Goal: Find specific page/section: Find specific page/section

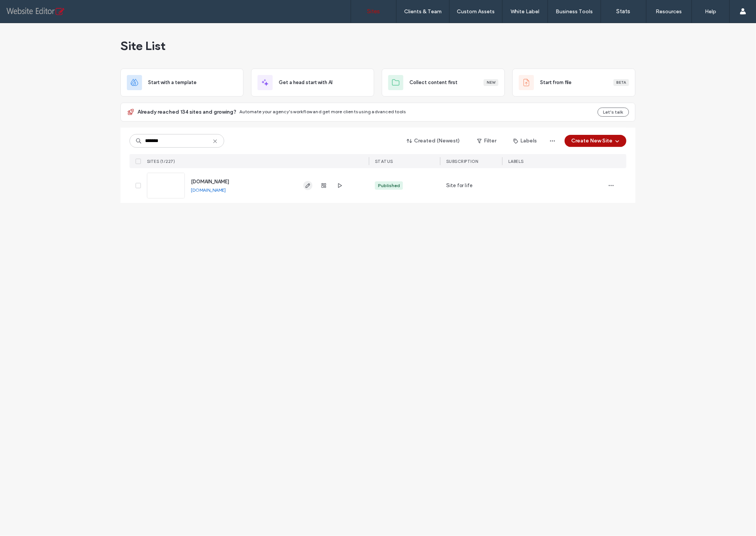
type input "*******"
click at [307, 186] on use "button" at bounding box center [308, 185] width 5 height 5
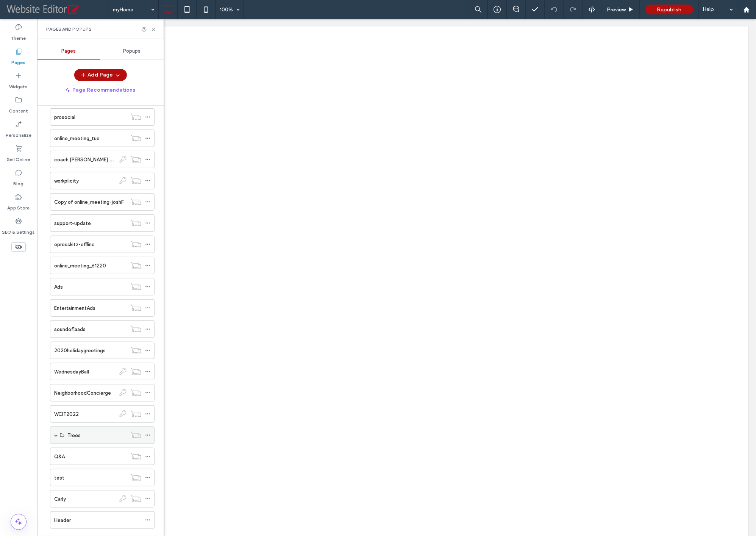
click at [53, 427] on div "Trees" at bounding box center [102, 435] width 105 height 17
click at [55, 433] on span at bounding box center [56, 435] width 4 height 4
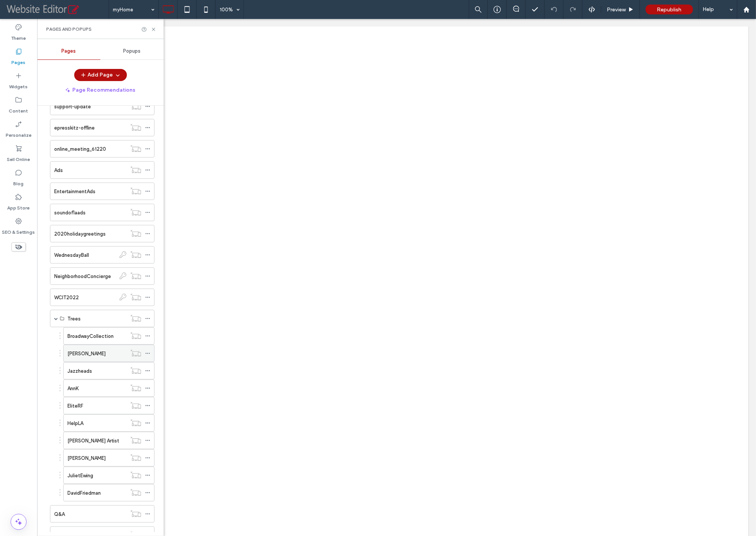
scroll to position [669, 0]
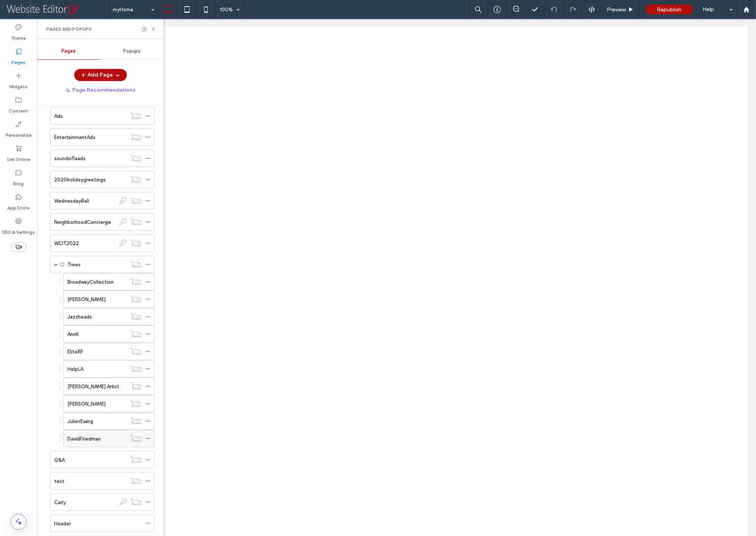
click at [95, 432] on label "DavidFriedman" at bounding box center [83, 438] width 33 height 13
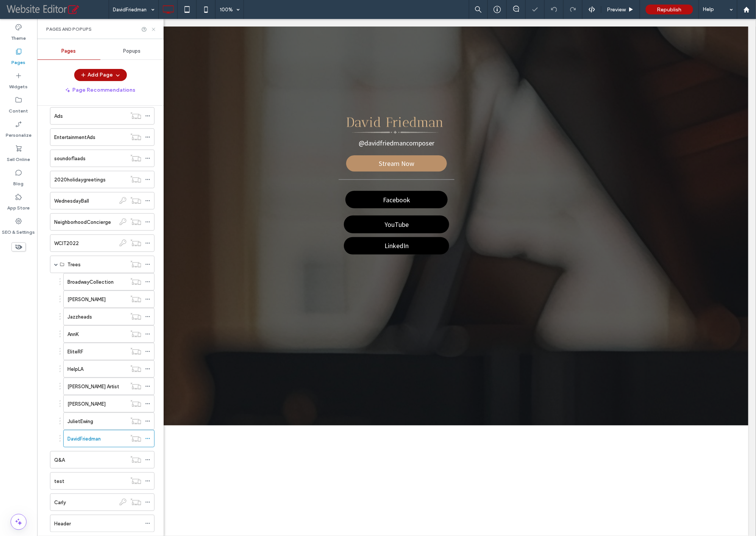
click at [154, 30] on icon at bounding box center [154, 30] width 6 height 6
